Goal: Find specific page/section: Find specific page/section

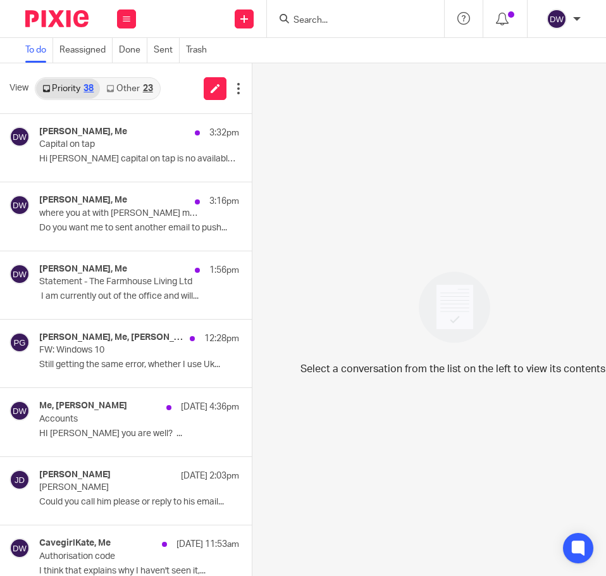
click at [372, 20] on input "Search" at bounding box center [349, 20] width 114 height 11
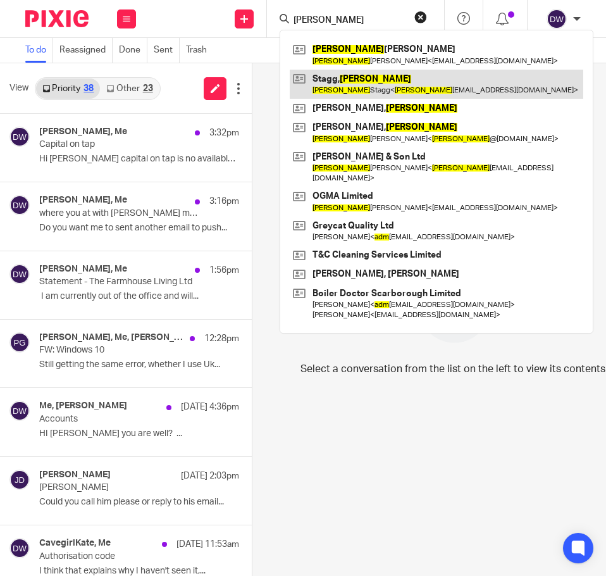
type input "[PERSON_NAME]"
click at [381, 94] on link at bounding box center [437, 84] width 294 height 29
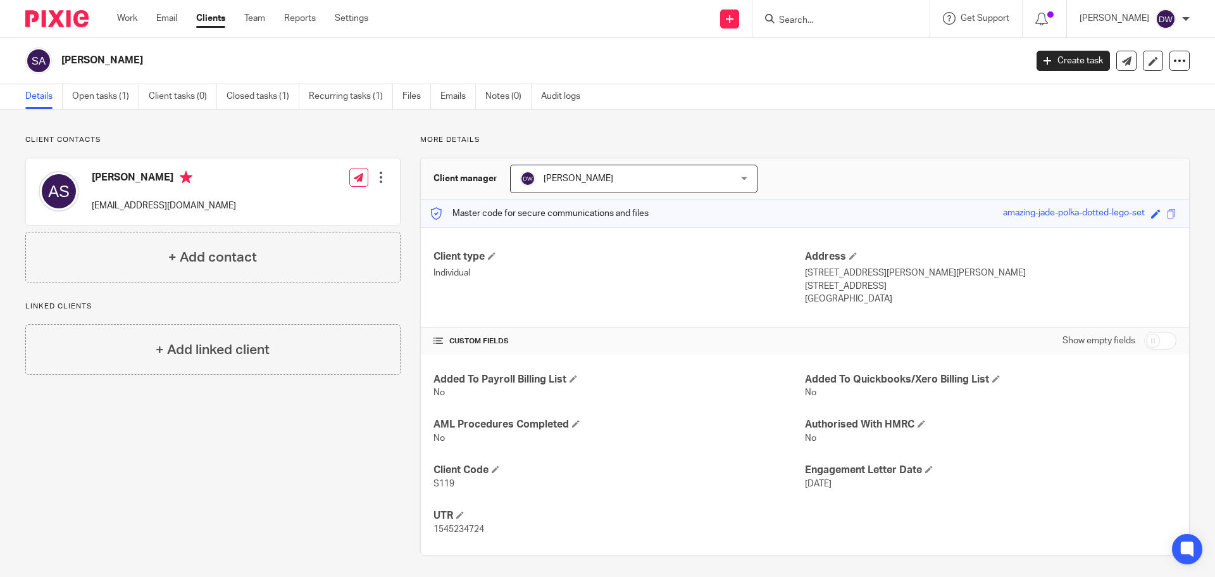
click at [606, 27] on div at bounding box center [841, 18] width 177 height 37
click at [606, 15] on input "Search" at bounding box center [835, 20] width 114 height 11
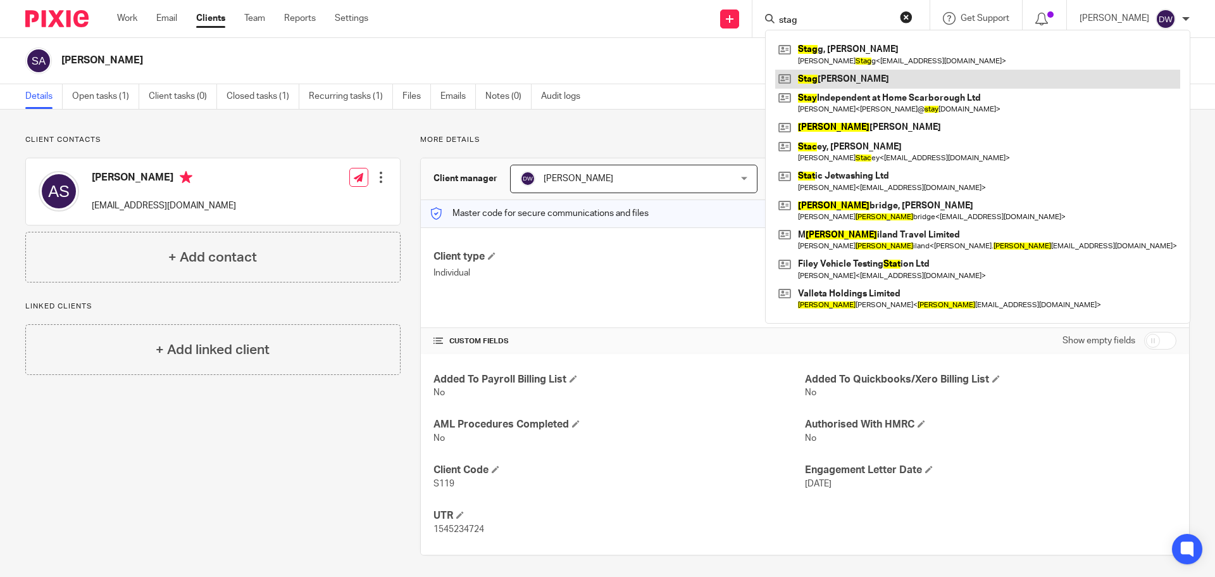
type input "stag"
click at [606, 77] on link at bounding box center [978, 79] width 405 height 19
